Goal: Check status: Check status

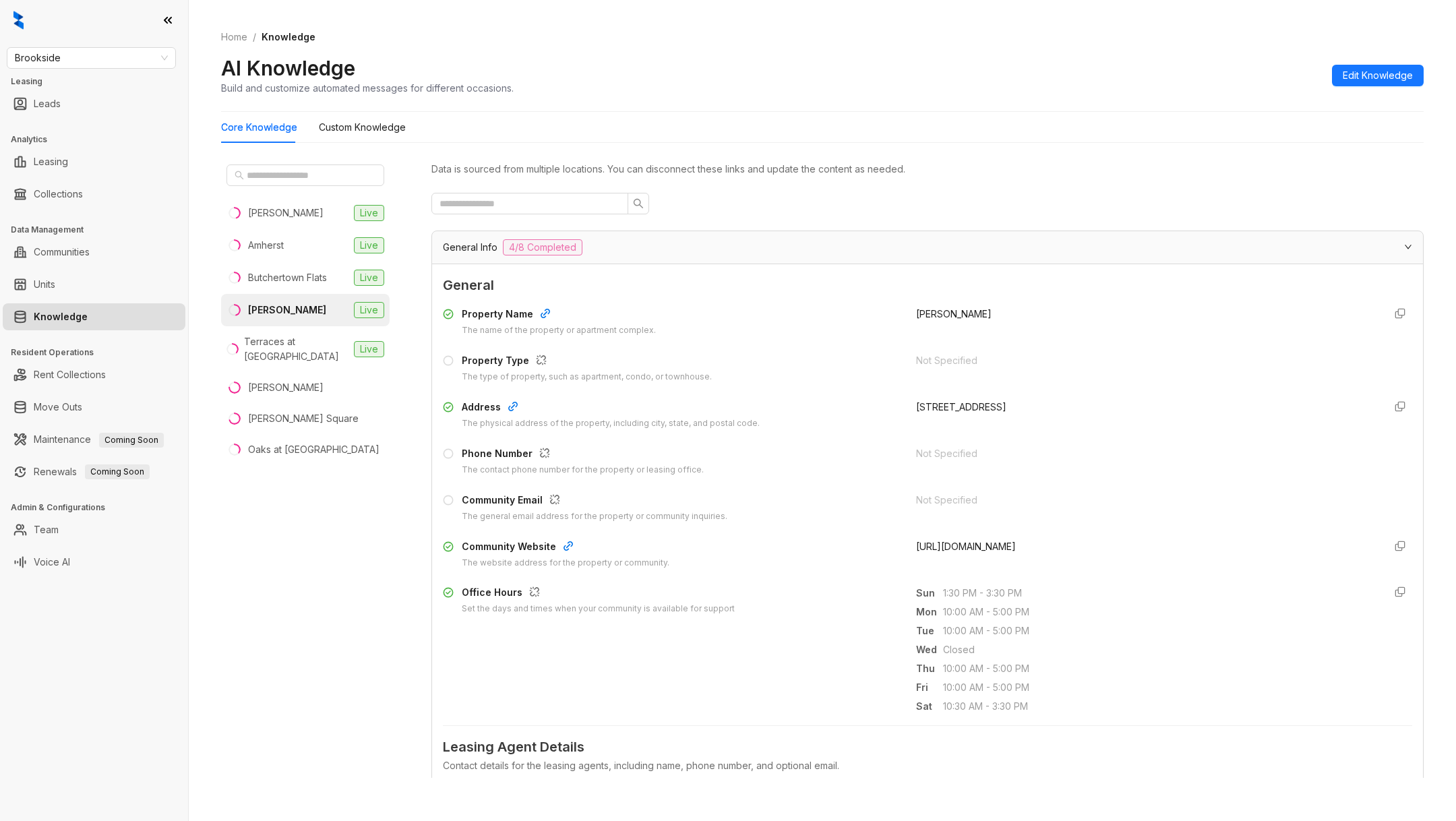
scroll to position [57, 0]
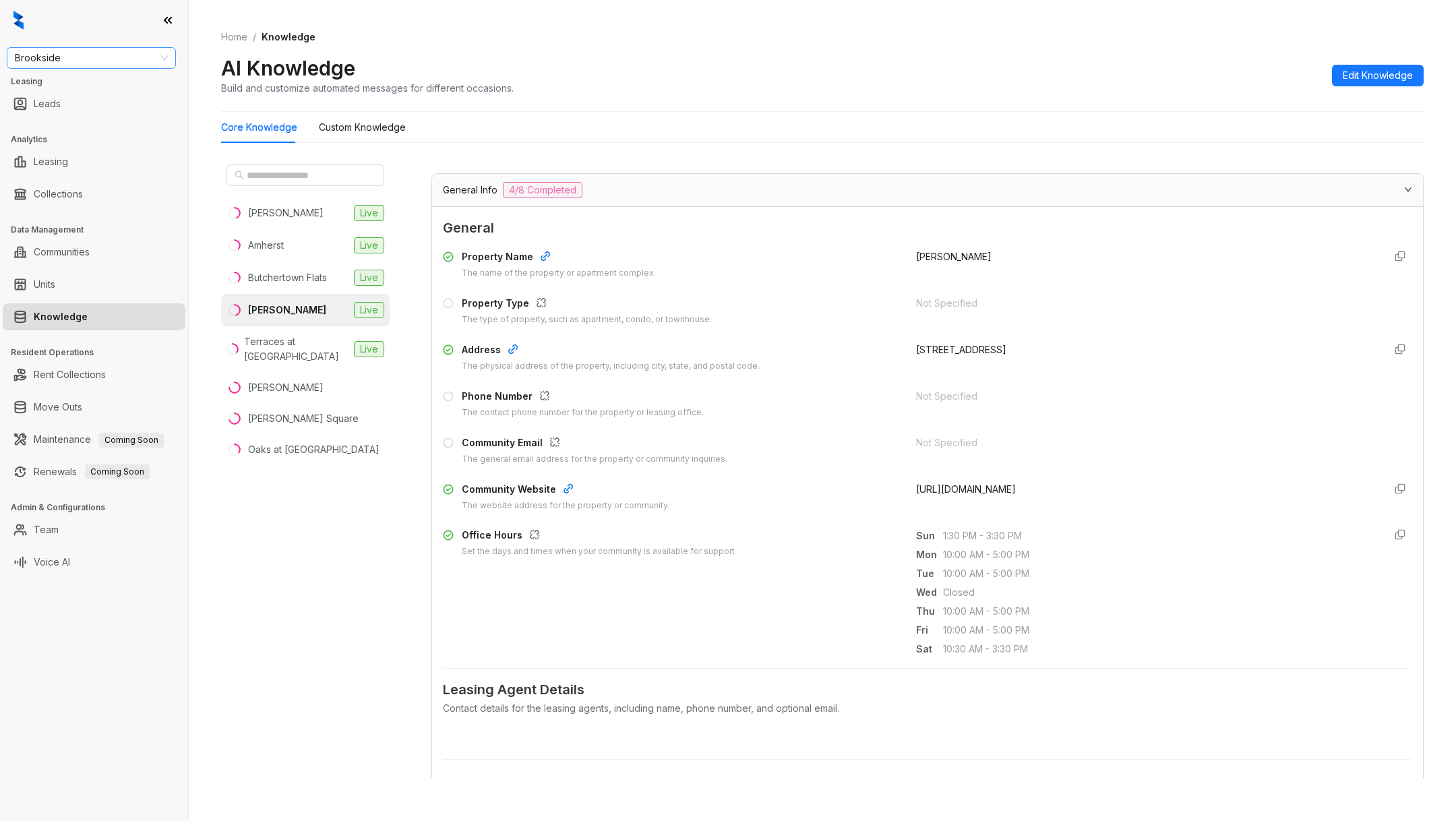
click at [133, 57] on span "Brookside" at bounding box center [92, 57] width 153 height 20
type input "***"
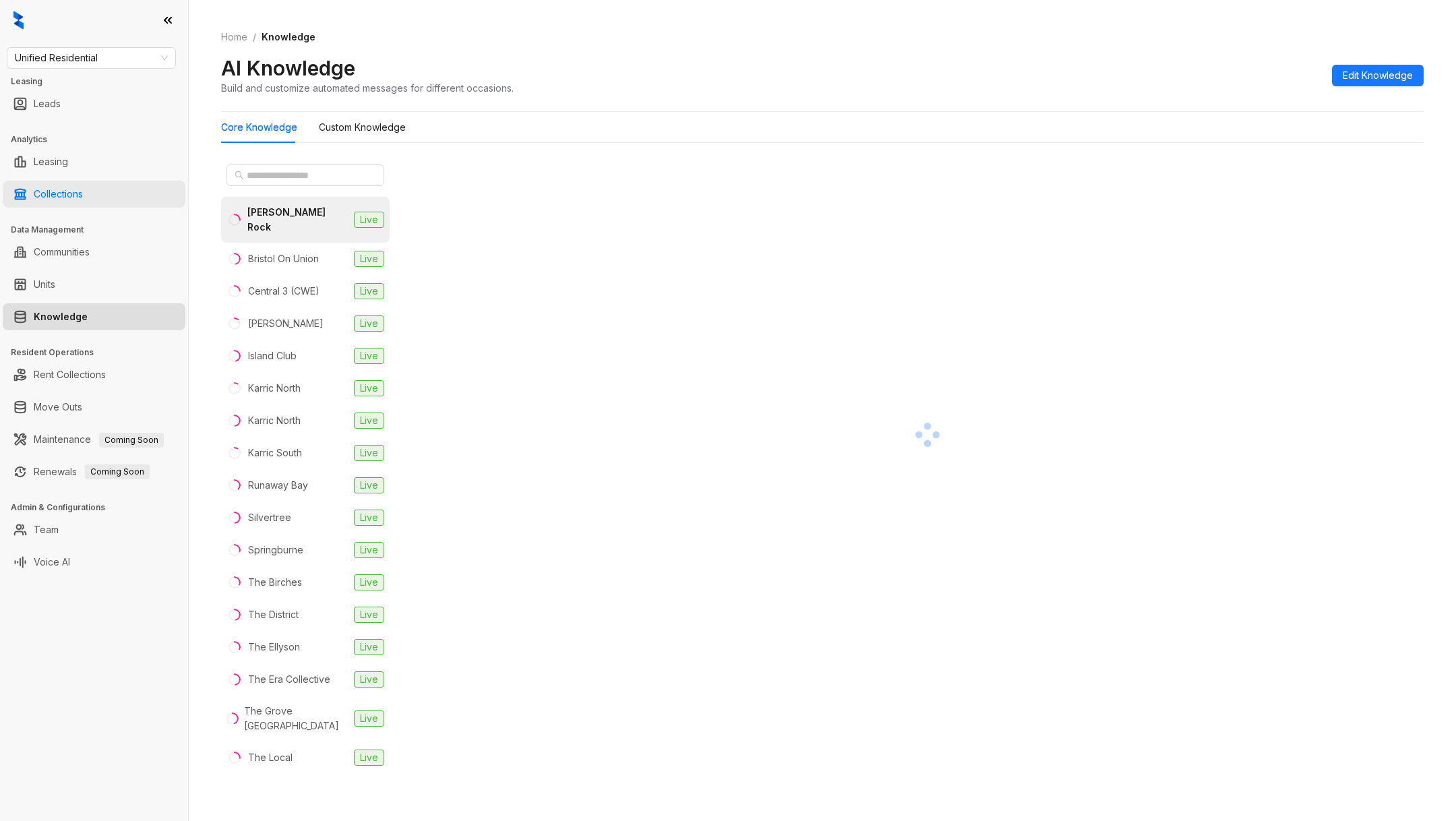
click at [83, 203] on link "Collections" at bounding box center [58, 194] width 49 height 27
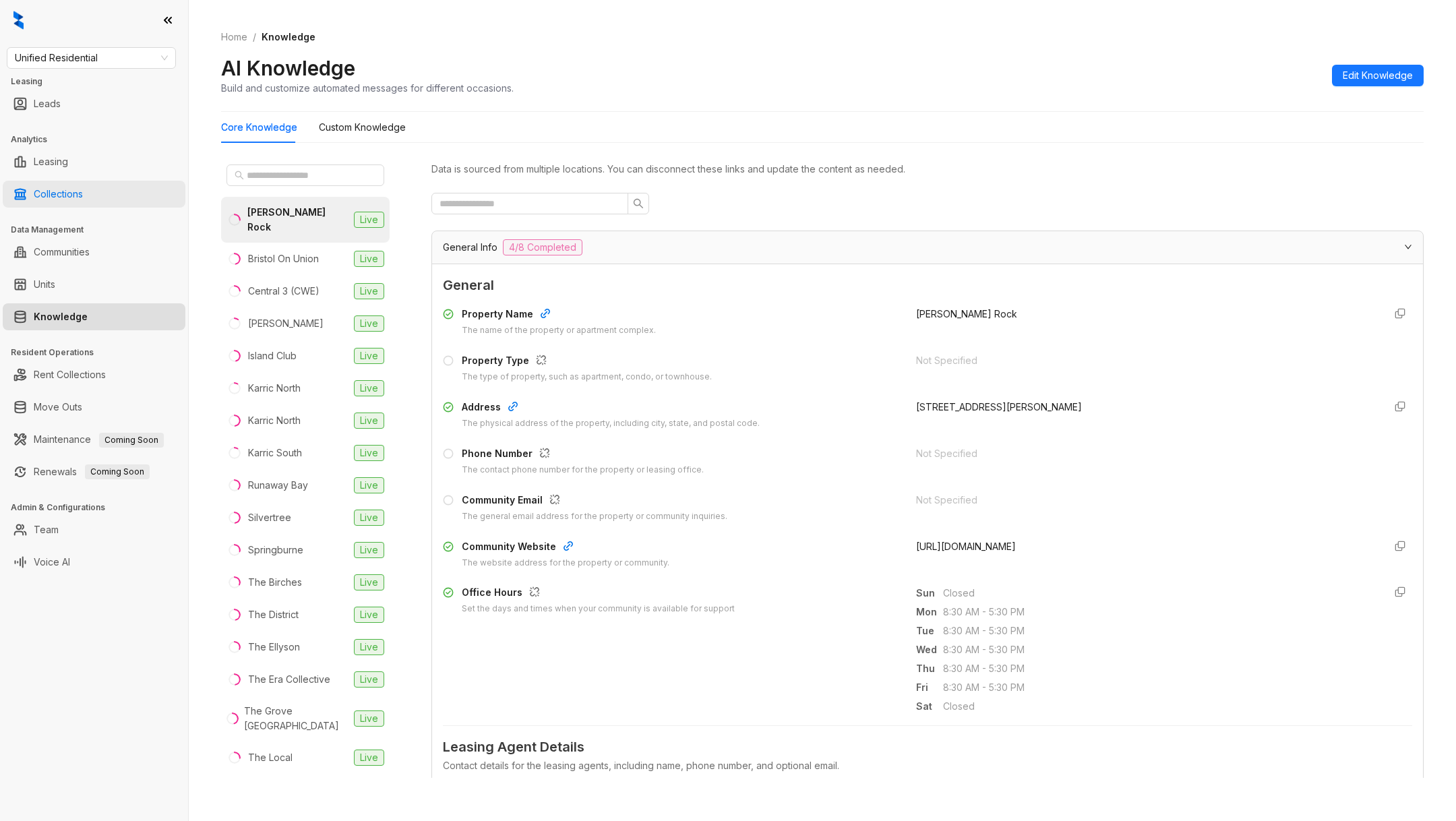
click at [61, 200] on link "Collections" at bounding box center [58, 194] width 49 height 27
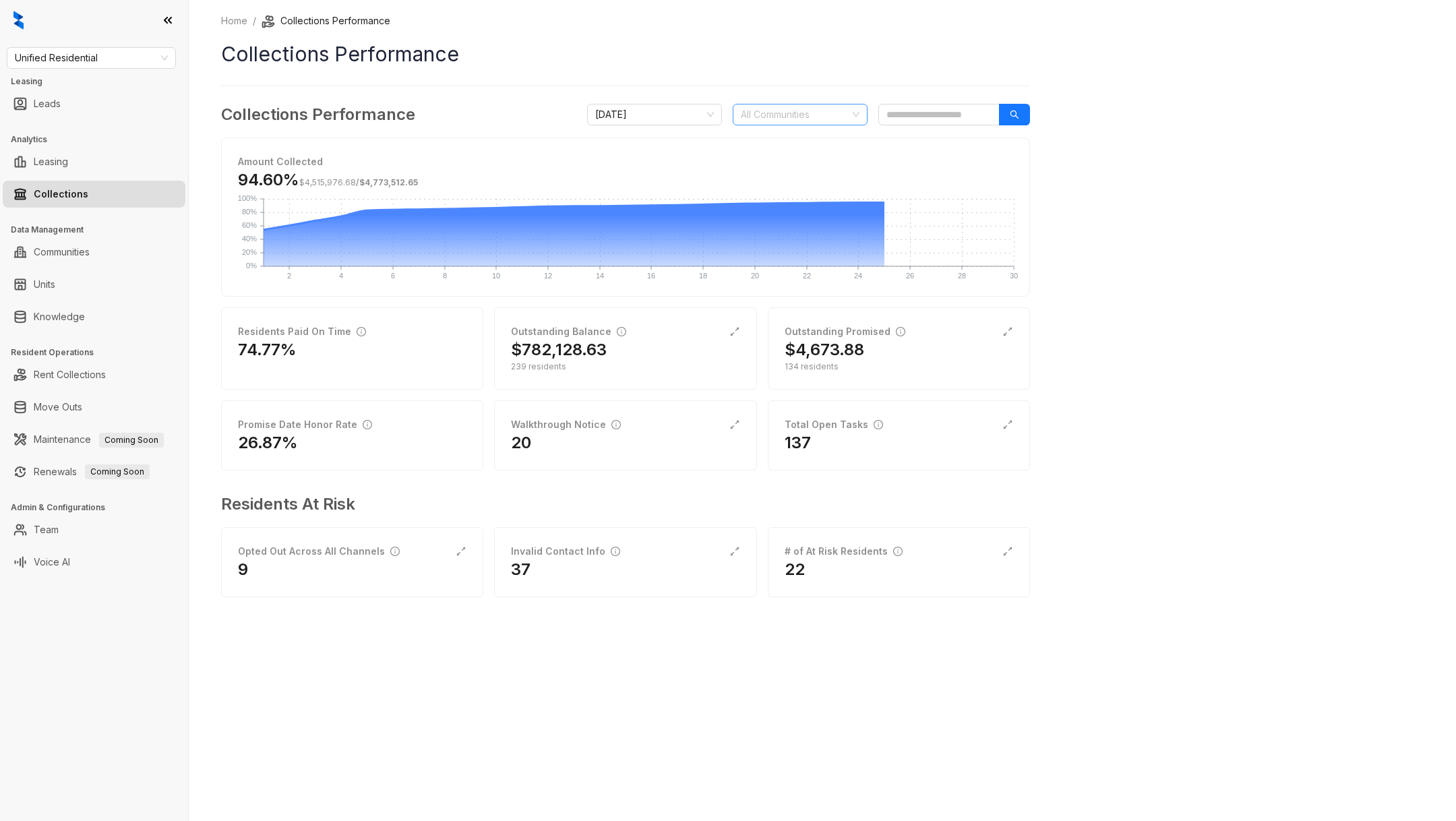
click at [793, 109] on div at bounding box center [793, 114] width 115 height 19
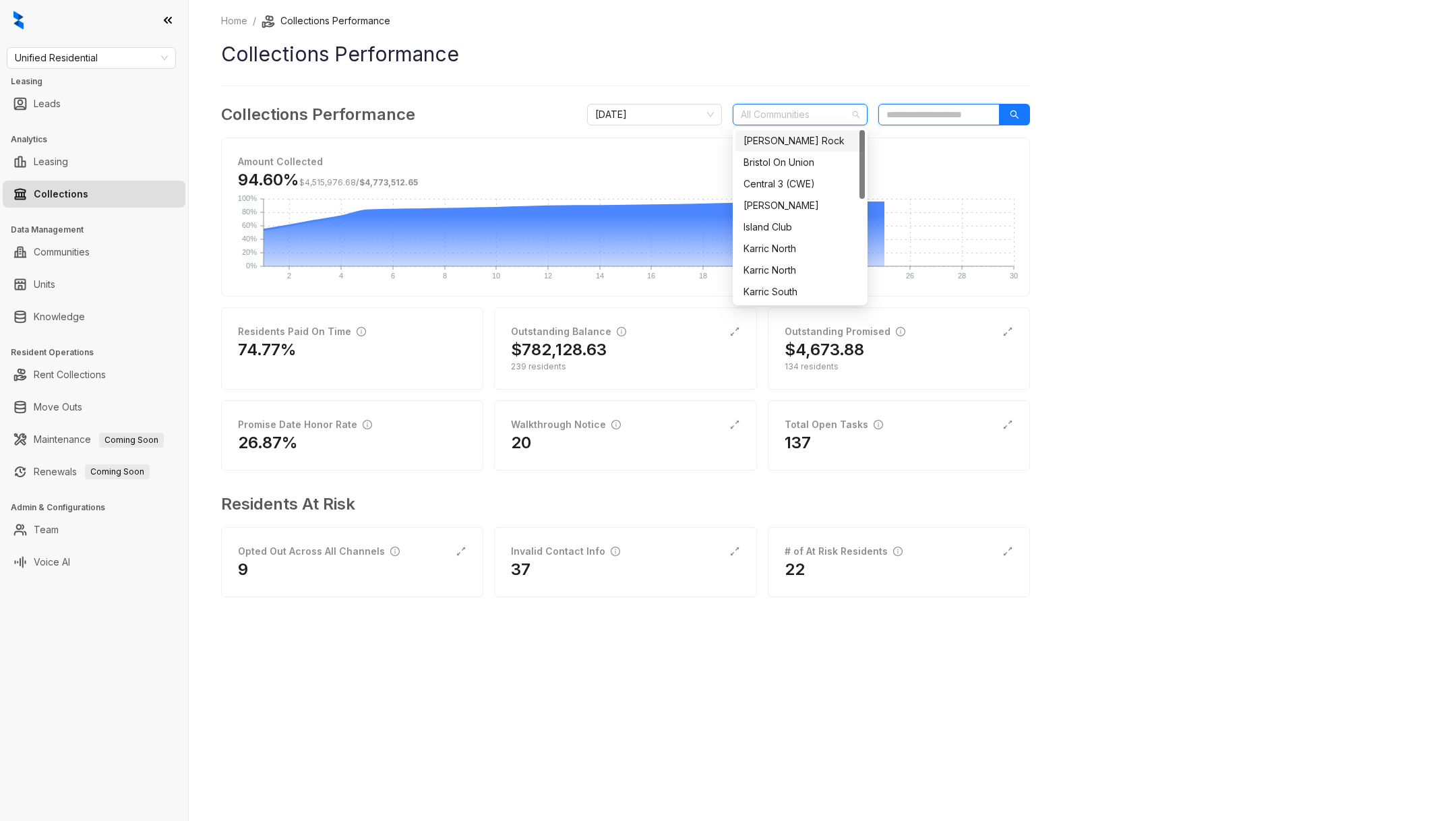
click at [927, 104] on input "search" at bounding box center [939, 114] width 121 height 22
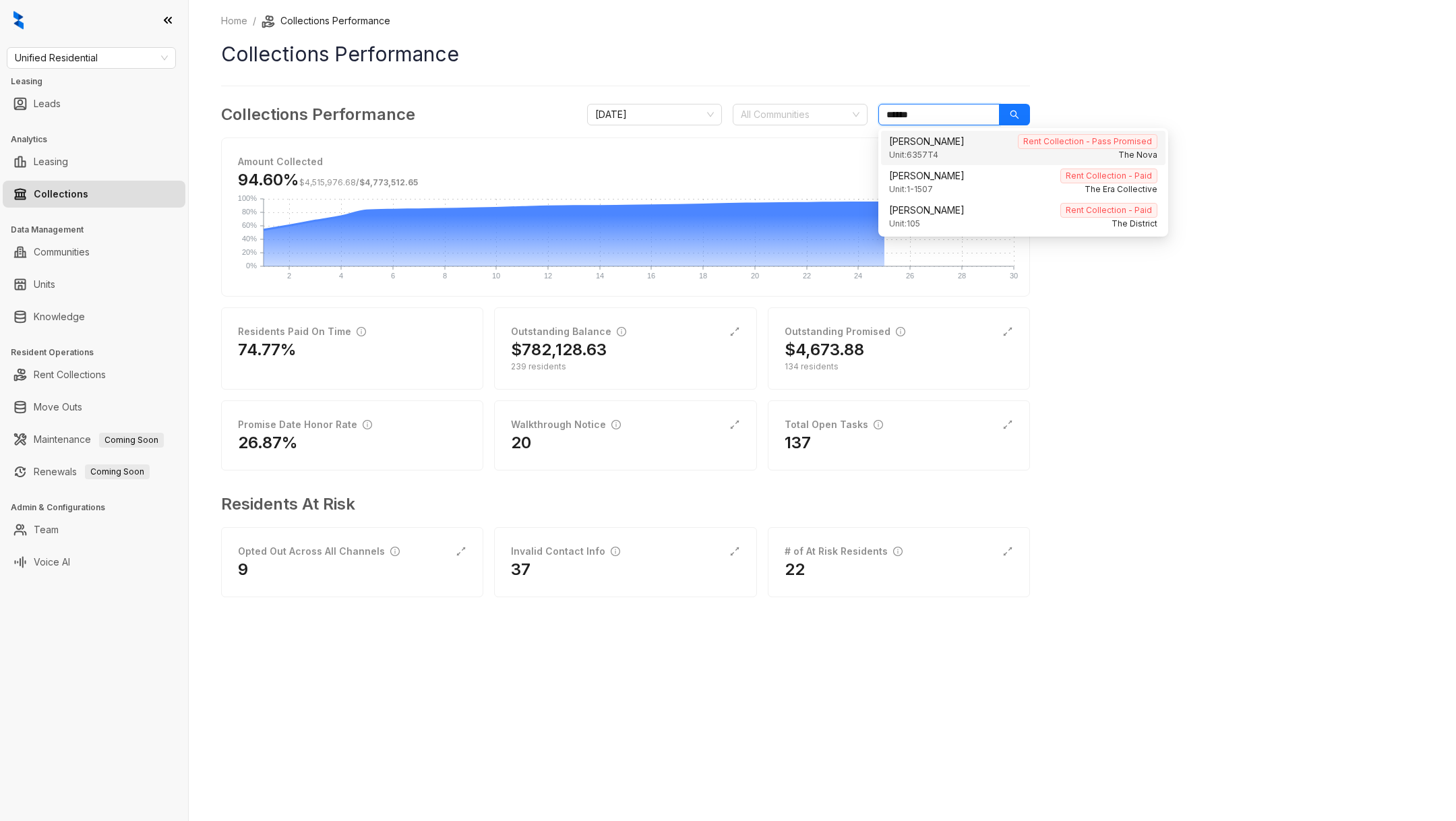
click at [984, 153] on div "Unit: 6357T4 The Nova" at bounding box center [1023, 155] width 269 height 13
type input "******"
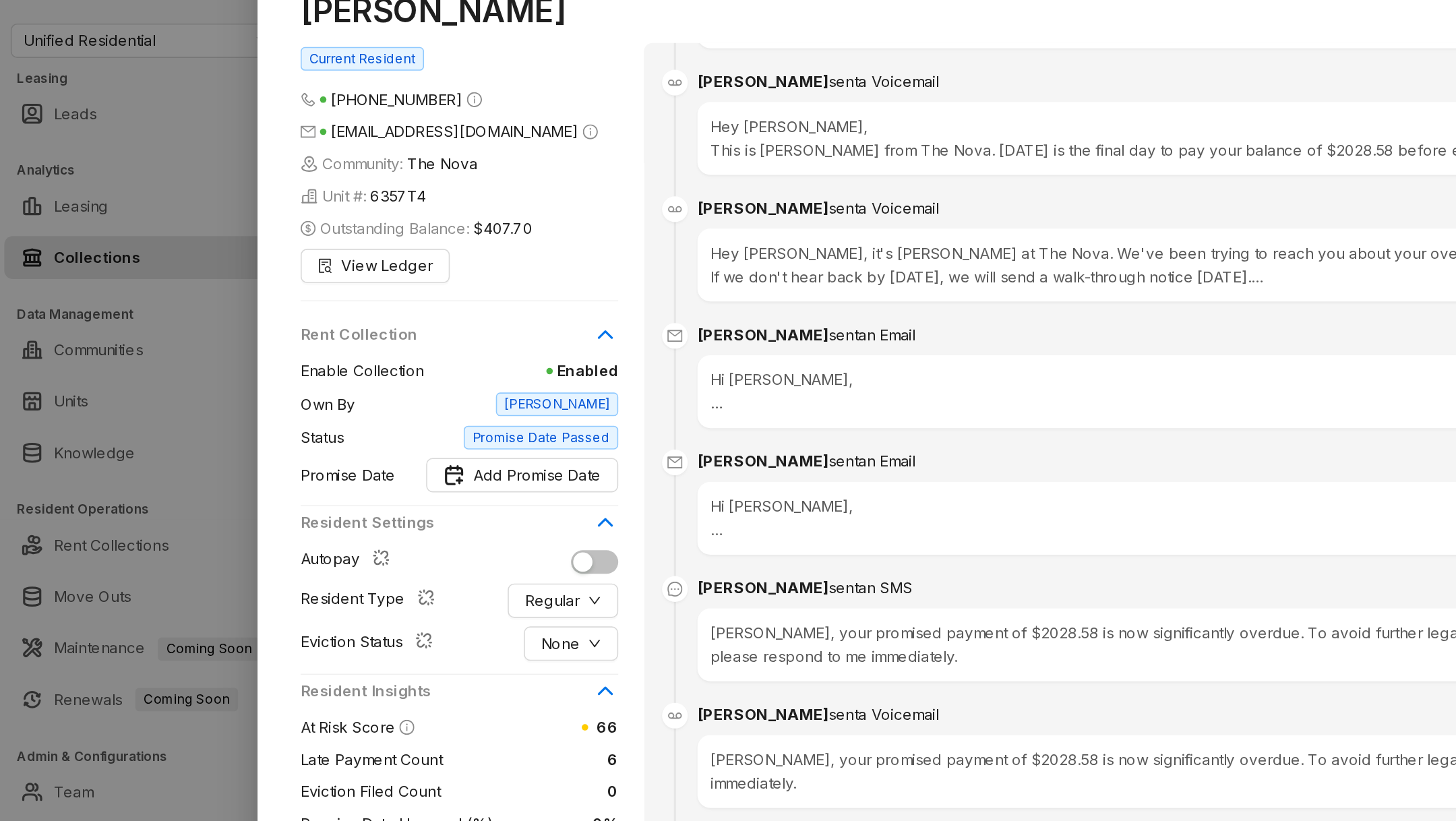
click at [313, 170] on span "$407.70" at bounding box center [315, 176] width 37 height 15
click at [235, 203] on span "View Ledger" at bounding box center [243, 200] width 57 height 15
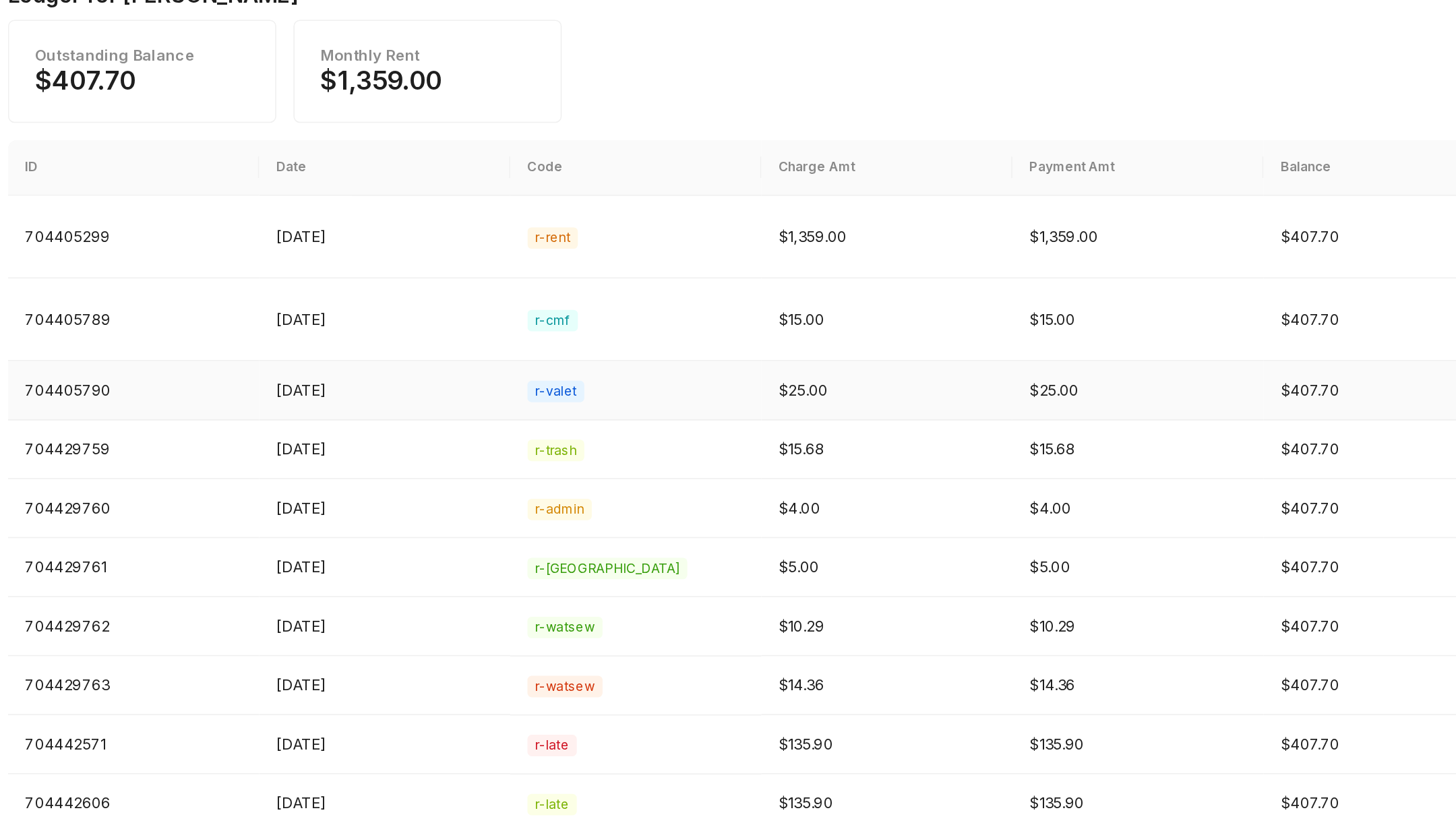
scroll to position [107, 0]
